Goal: Communication & Community: Answer question/provide support

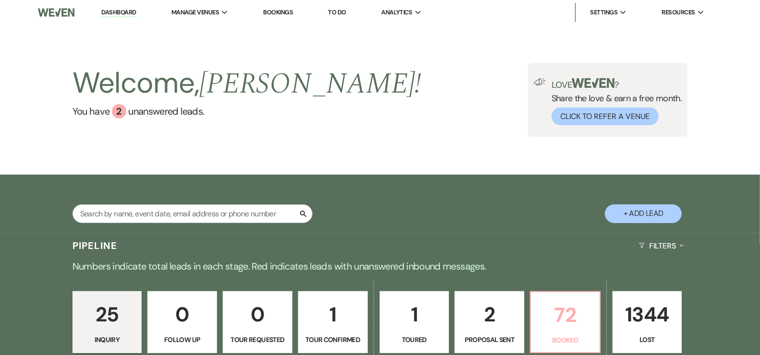
click at [561, 309] on p "72" at bounding box center [565, 315] width 57 height 32
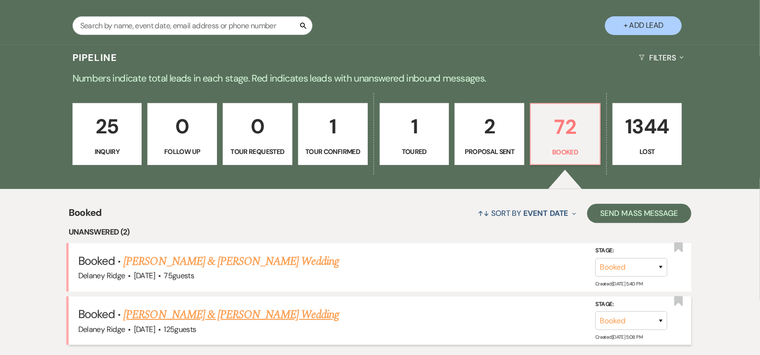
scroll to position [198, 0]
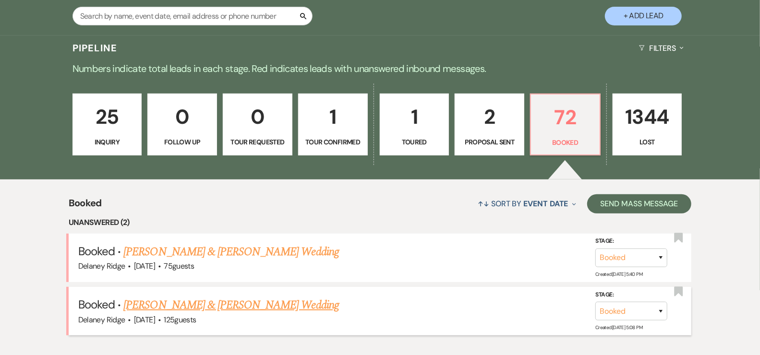
click at [263, 306] on link "Cody Marino & Gabrielle Polgar's Wedding" at bounding box center [230, 305] width 215 height 17
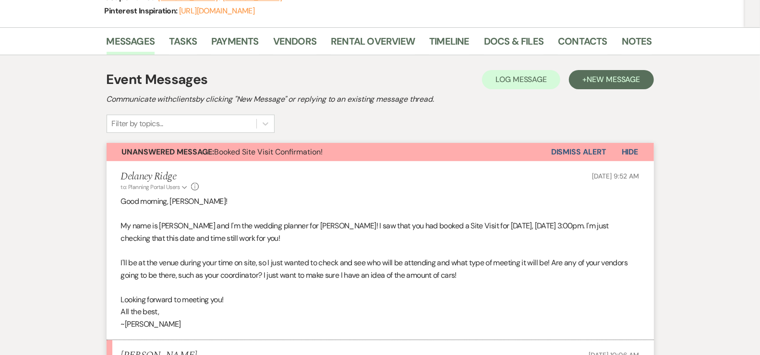
scroll to position [324, 0]
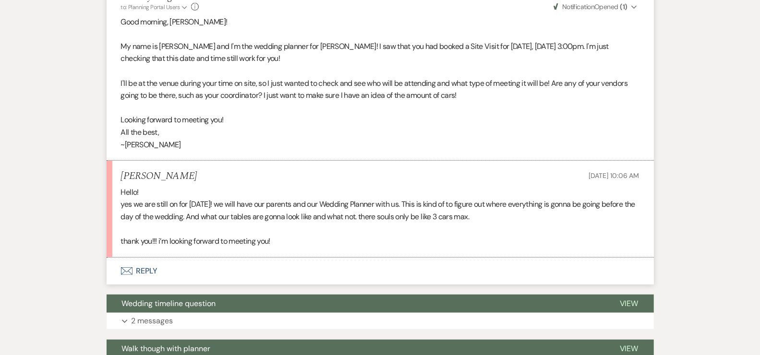
click at [130, 273] on button "Envelope Reply" at bounding box center [380, 271] width 547 height 27
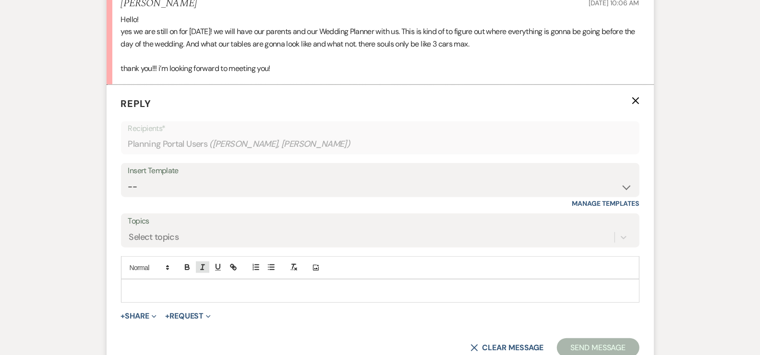
scroll to position [502, 0]
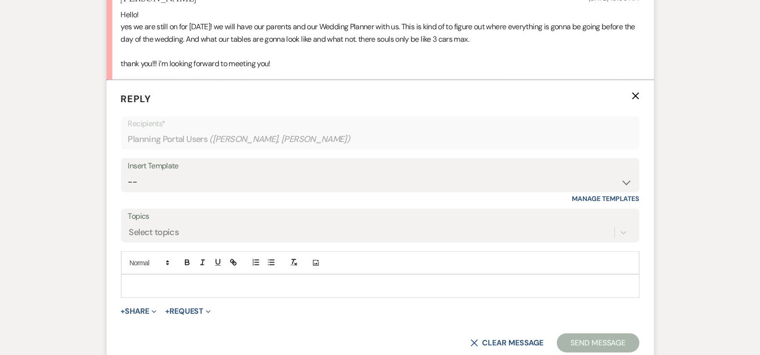
click at [194, 276] on div at bounding box center [379, 286] width 517 height 22
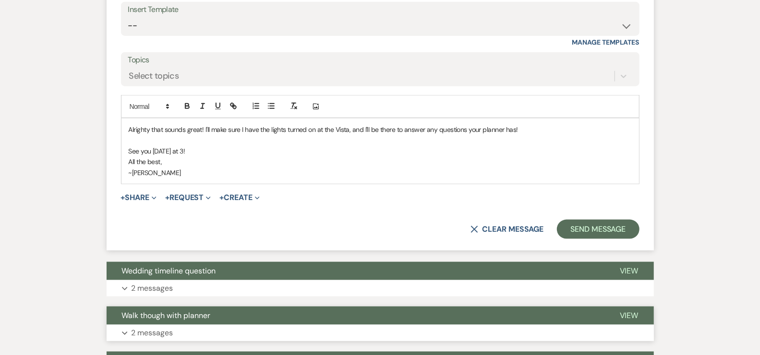
scroll to position [668, 0]
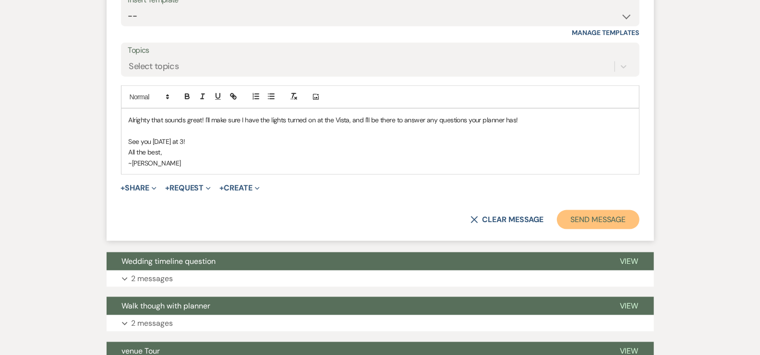
click at [592, 218] on button "Send Message" at bounding box center [598, 219] width 82 height 19
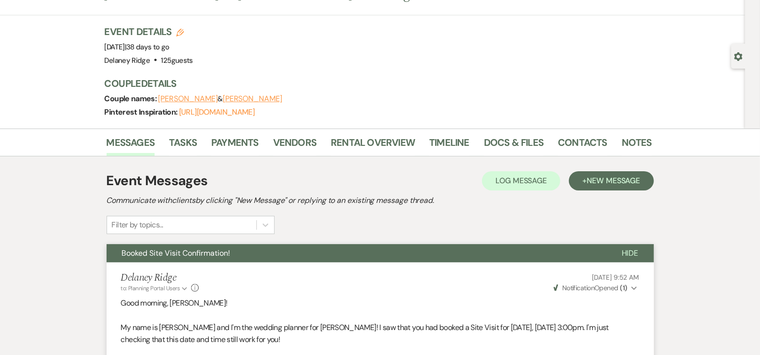
scroll to position [0, 0]
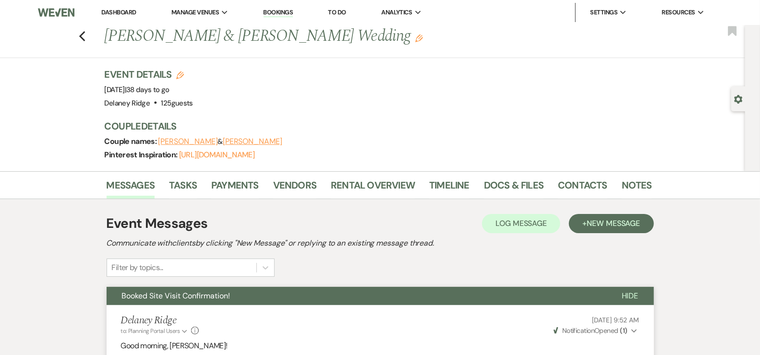
click at [119, 11] on link "Dashboard" at bounding box center [118, 12] width 35 height 8
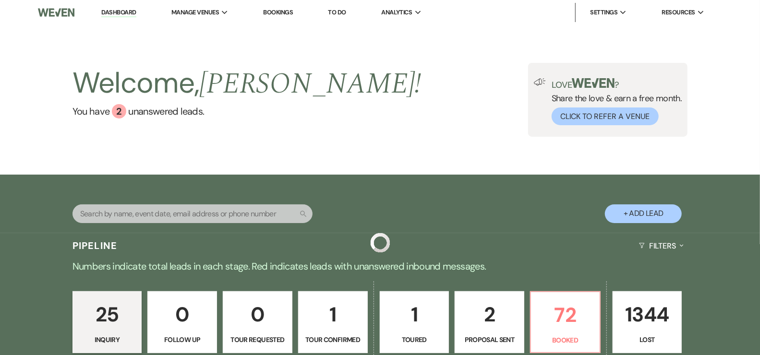
click at [401, 144] on div "Welcome, Delaney ! You have 2 unanswered lead s . Love ? Share the love & earn …" at bounding box center [380, 100] width 760 height 150
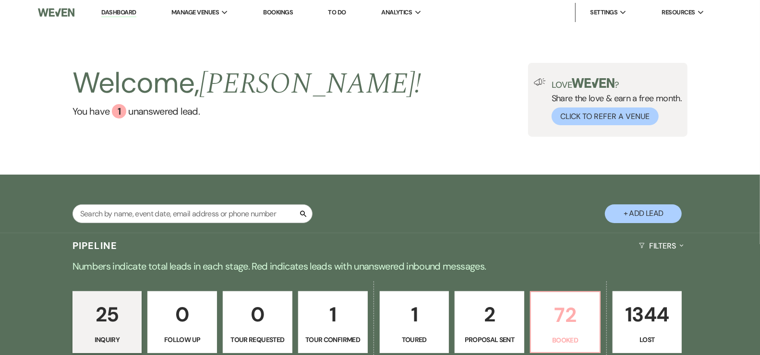
scroll to position [17, 0]
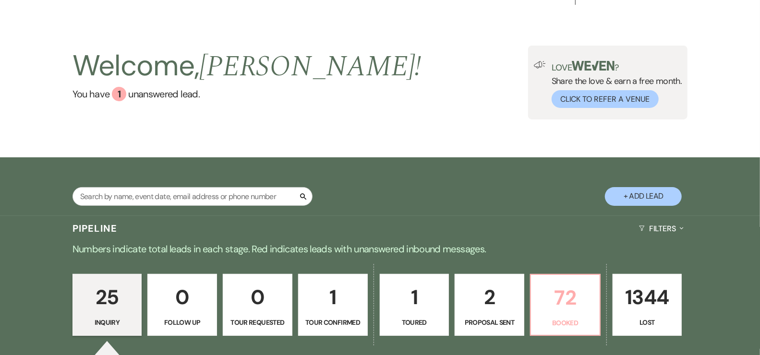
click at [575, 309] on p "72" at bounding box center [565, 298] width 57 height 32
